Goal: Use online tool/utility: Use online tool/utility

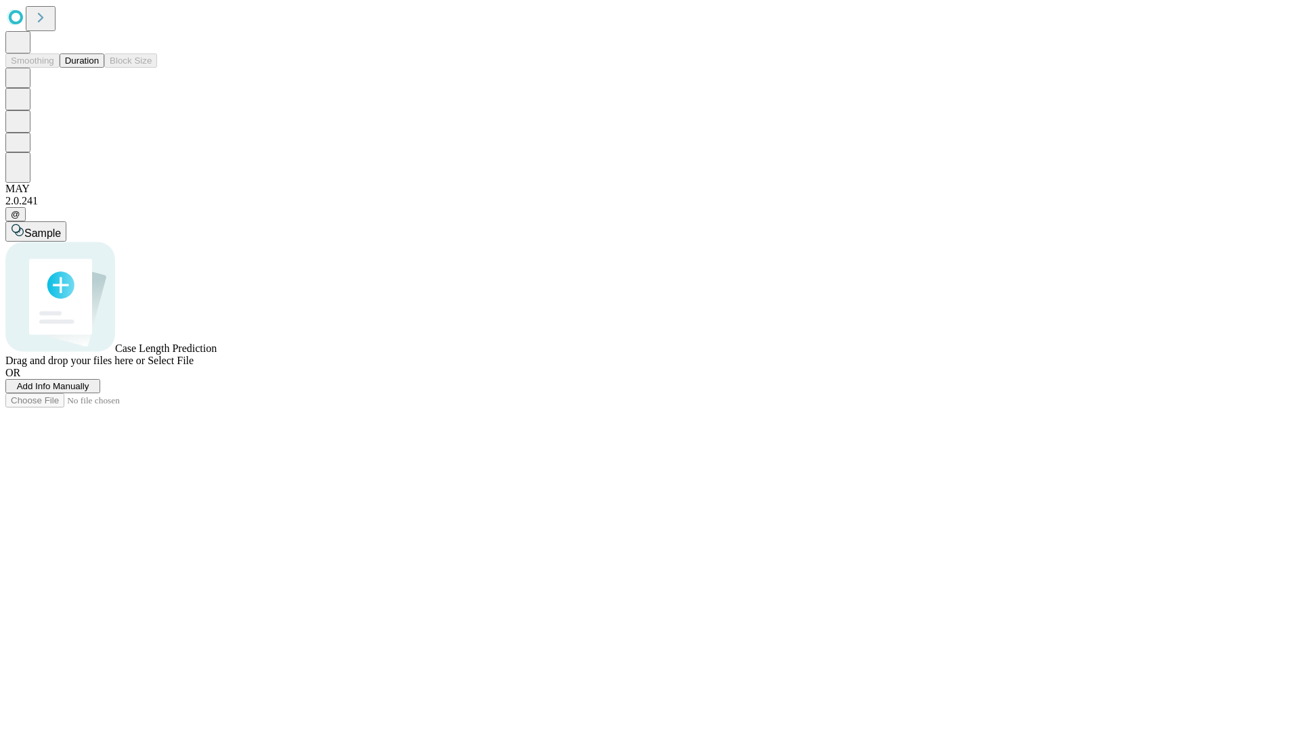
click at [99, 68] on button "Duration" at bounding box center [82, 60] width 45 height 14
click at [194, 366] on span "Select File" at bounding box center [171, 361] width 46 height 12
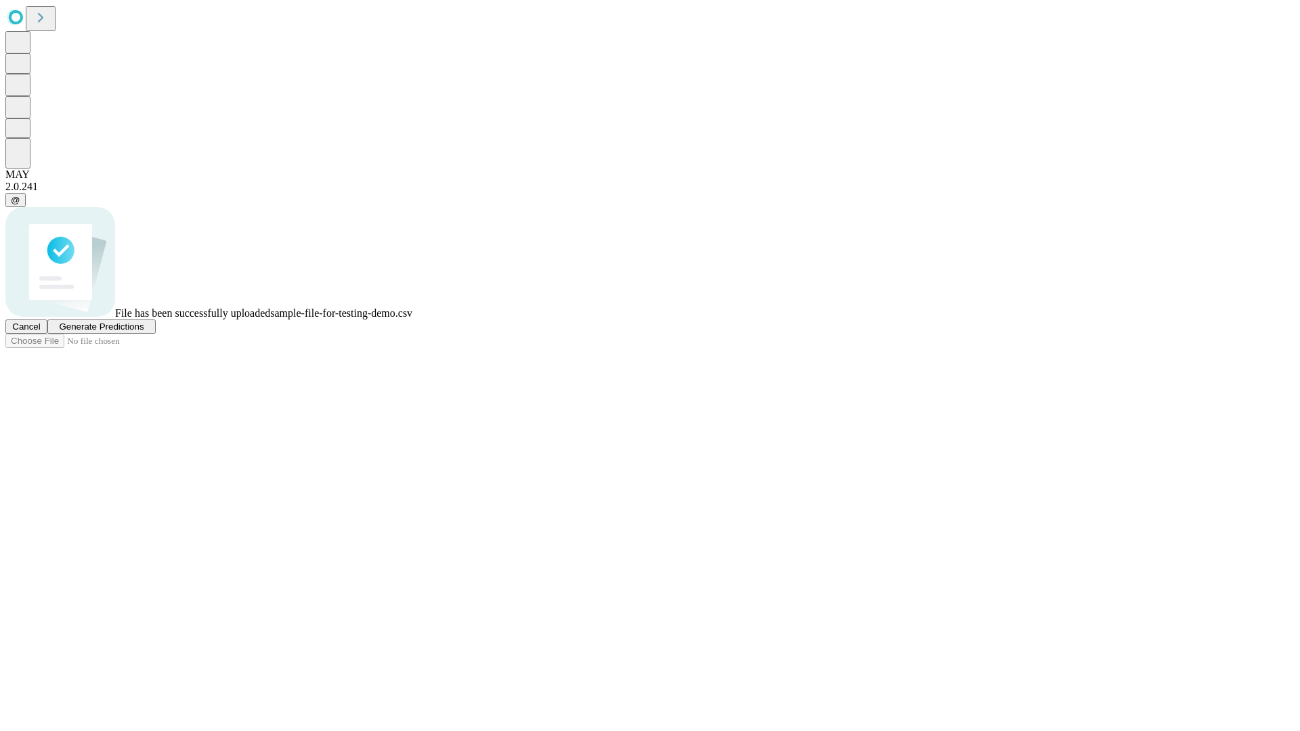
click at [144, 332] on span "Generate Predictions" at bounding box center [101, 327] width 85 height 10
